Goal: Task Accomplishment & Management: Use online tool/utility

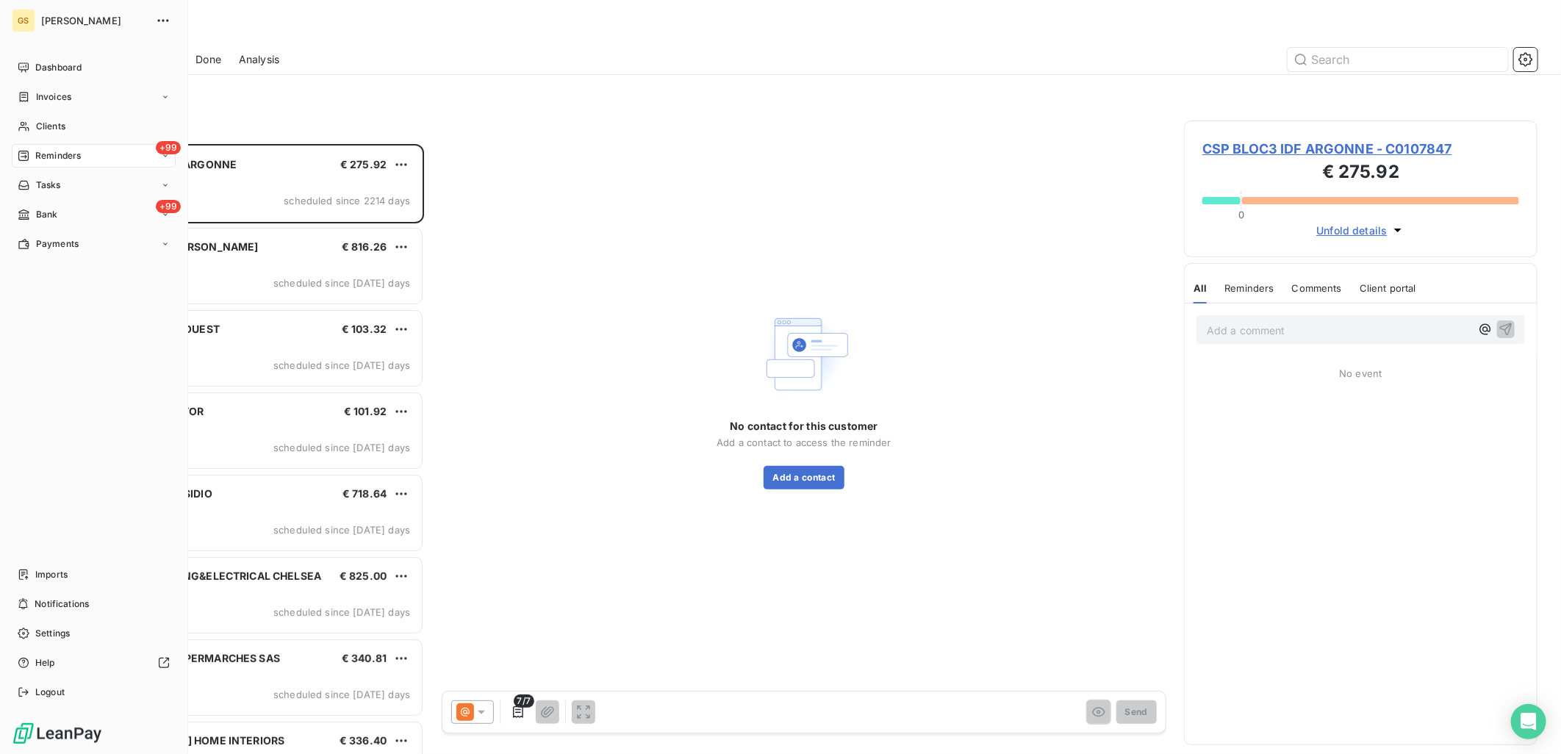
scroll to position [598, 341]
click at [54, 215] on span "Bank" at bounding box center [47, 214] width 22 height 13
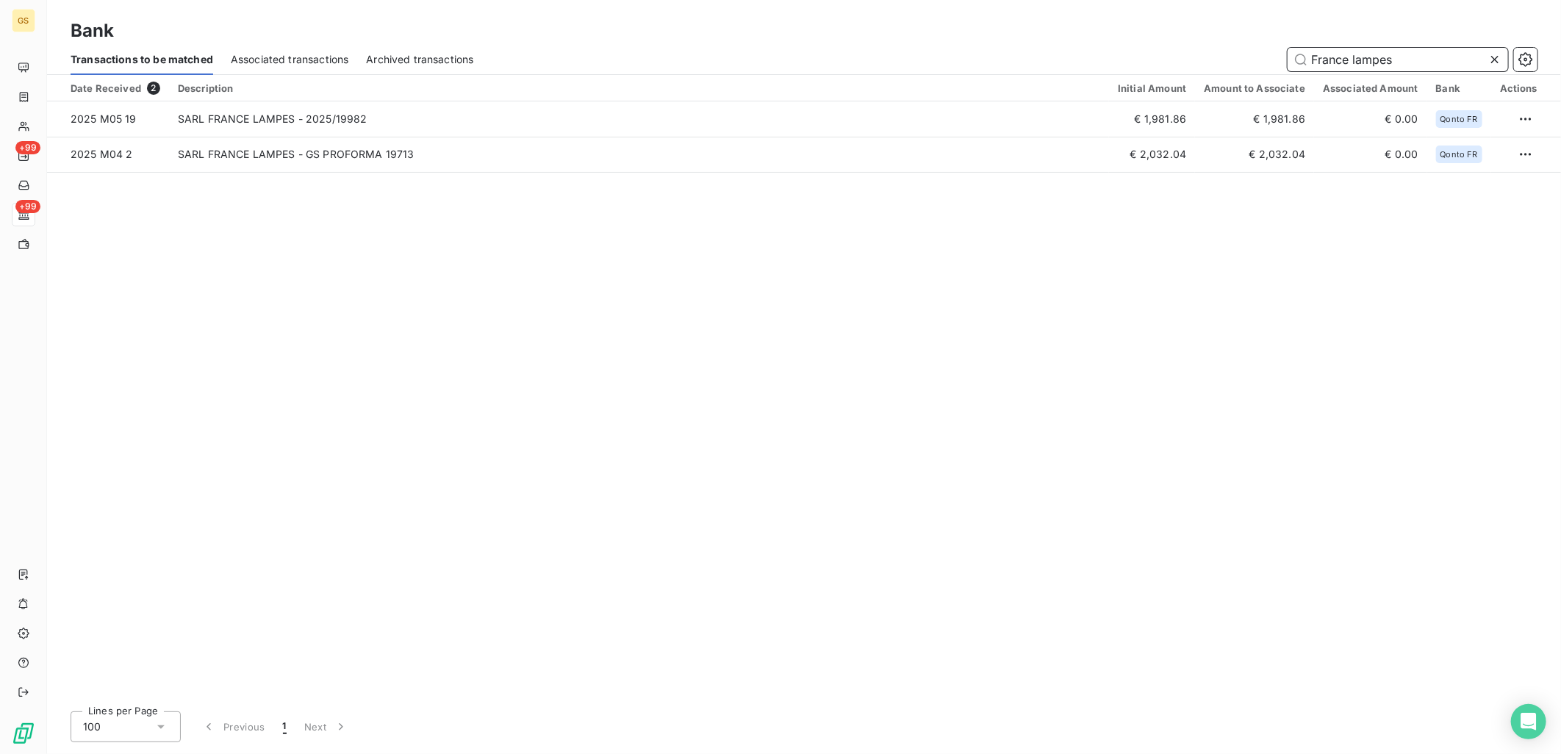
drag, startPoint x: 1402, startPoint y: 55, endPoint x: 1047, endPoint y: 27, distance: 356.9
click at [1047, 27] on div "Bank Transactions to be matched Associated transactions Archived transactions F…" at bounding box center [804, 37] width 1514 height 75
type input "lampes"
click at [909, 349] on div "Date Received 3 Description Initial Amount Amount to Associate Associated Amoun…" at bounding box center [804, 387] width 1514 height 625
copy td "92959"
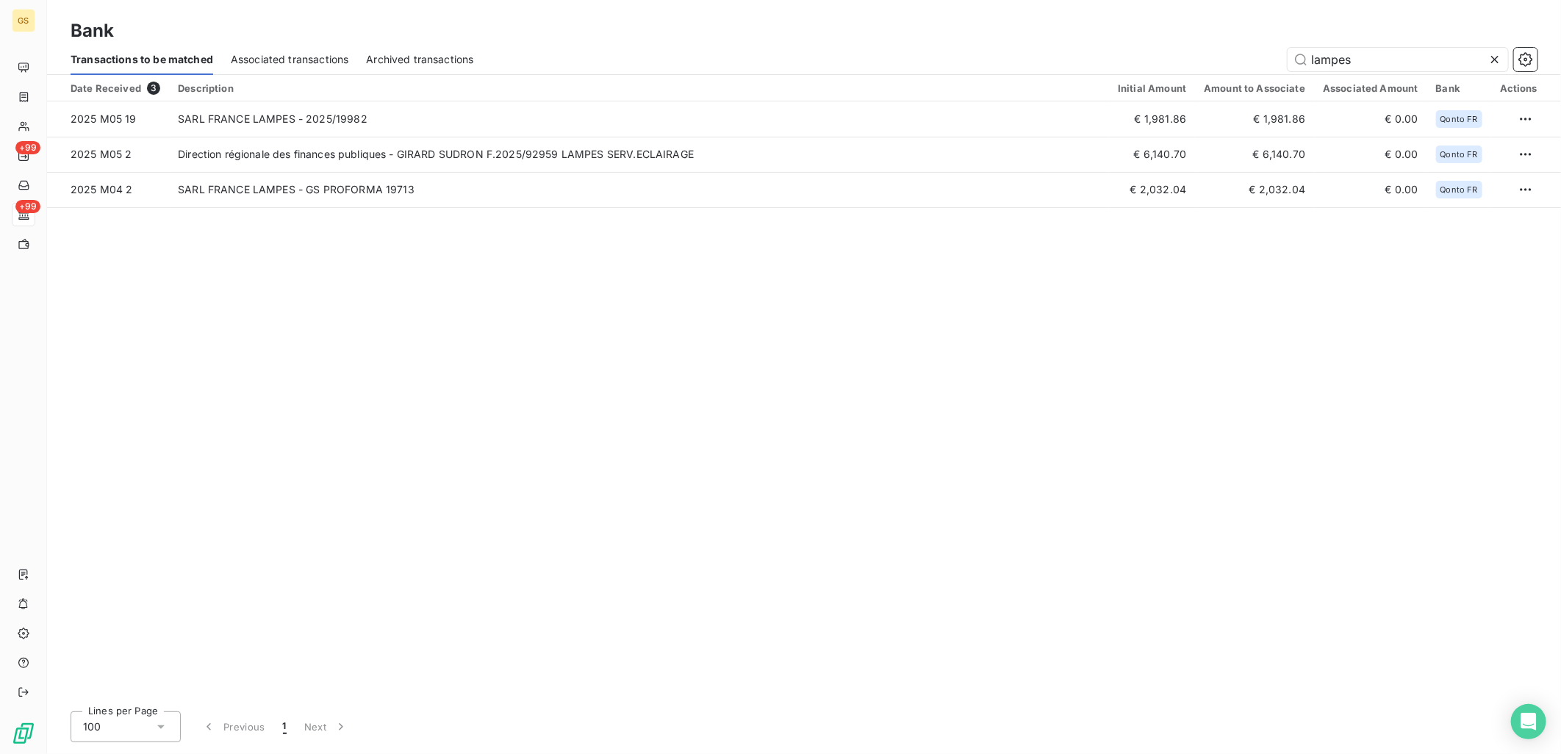
click at [829, 465] on div "Date Received 3 Description Initial Amount Amount to Associate Associated Amoun…" at bounding box center [804, 387] width 1514 height 625
